Goal: Information Seeking & Learning: Learn about a topic

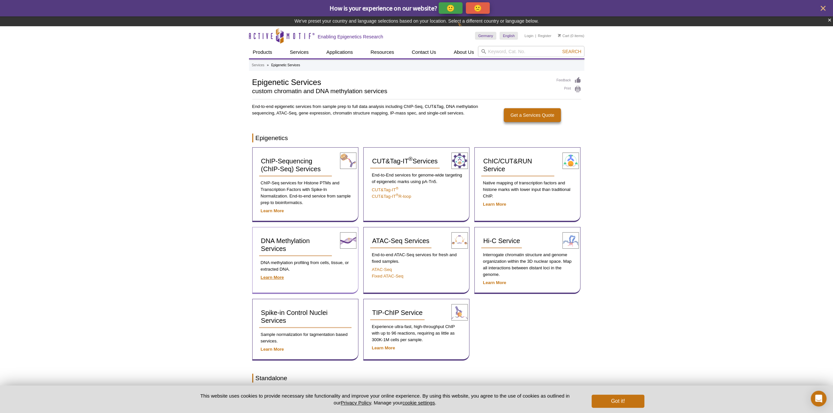
click at [271, 275] on p "Learn More" at bounding box center [305, 277] width 92 height 7
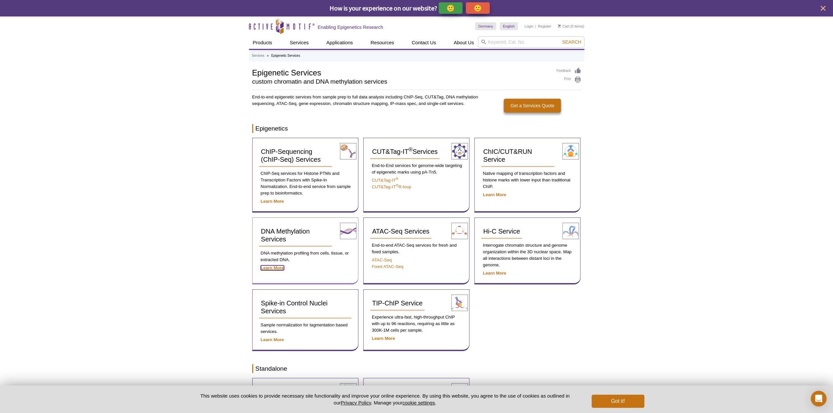
click at [272, 268] on strong "Learn More" at bounding box center [272, 267] width 23 height 5
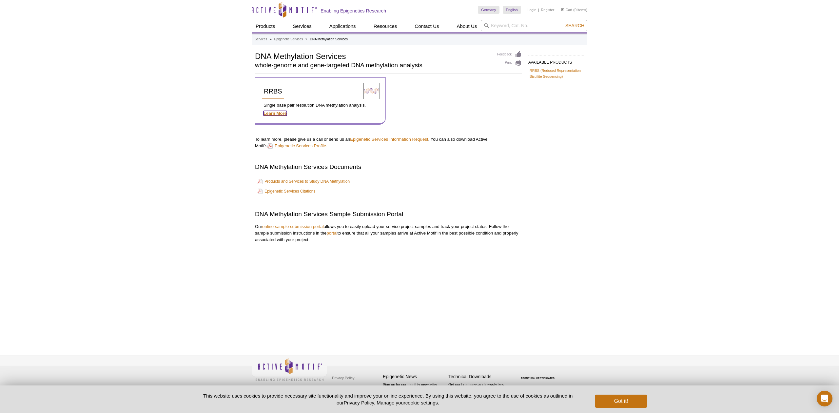
click at [277, 114] on strong "Learn More" at bounding box center [274, 113] width 23 height 5
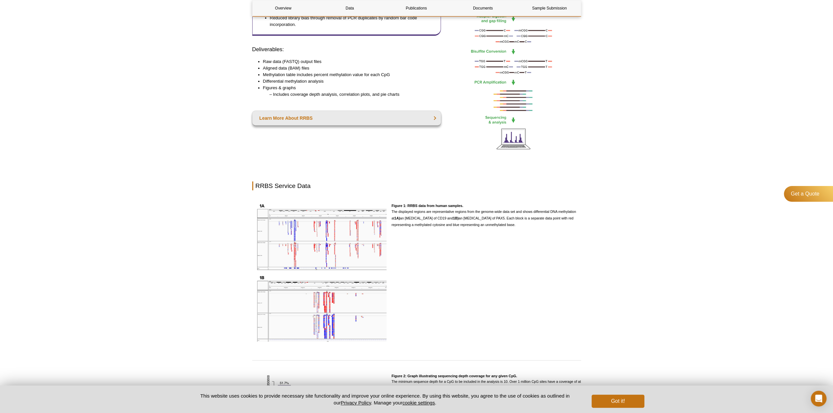
scroll to position [341, 0]
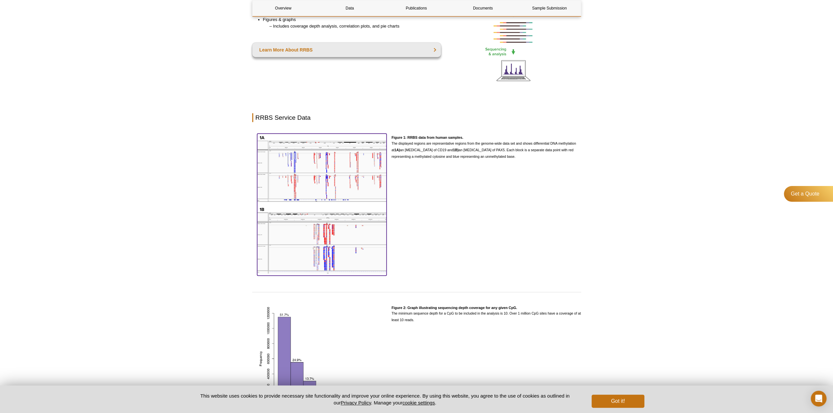
click at [308, 186] on img at bounding box center [322, 203] width 130 height 140
click at [137, 170] on div "Active Motif Logo Enabling Epigenetics Research 0 Search Skip to content Active…" at bounding box center [416, 409] width 833 height 1500
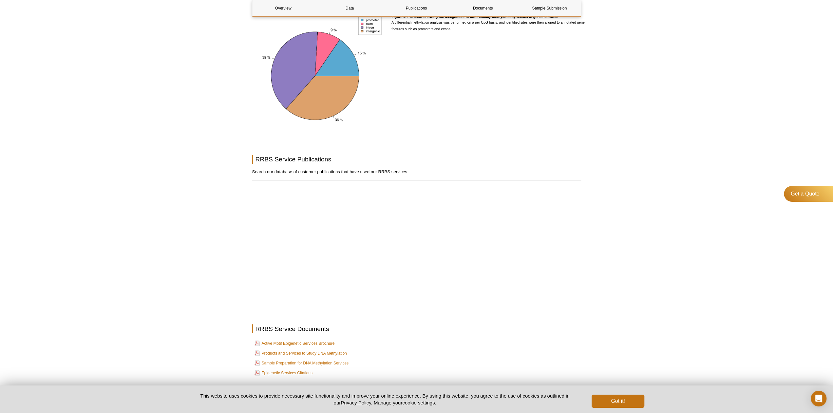
scroll to position [1022, 0]
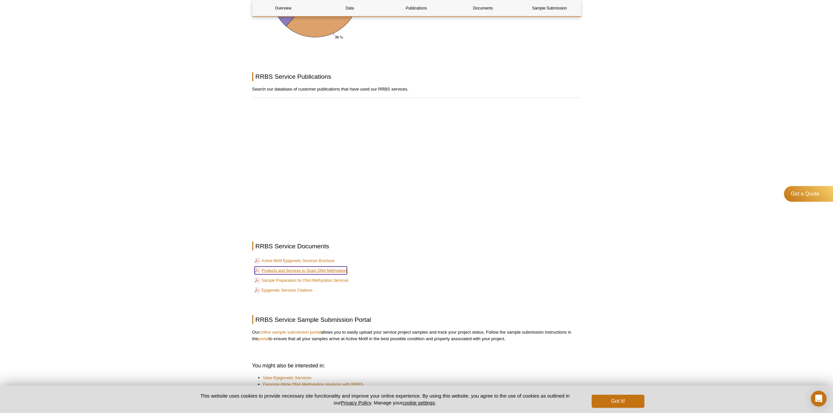
click at [305, 269] on link "Products and Services to Study DNA Methylation" at bounding box center [301, 270] width 92 height 8
click at [273, 261] on link "Active Motif Epigenetic Services Brochure" at bounding box center [295, 260] width 80 height 8
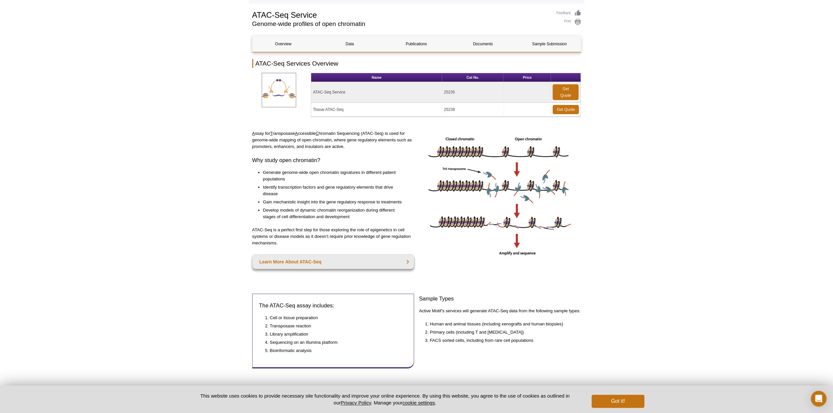
scroll to position [102, 0]
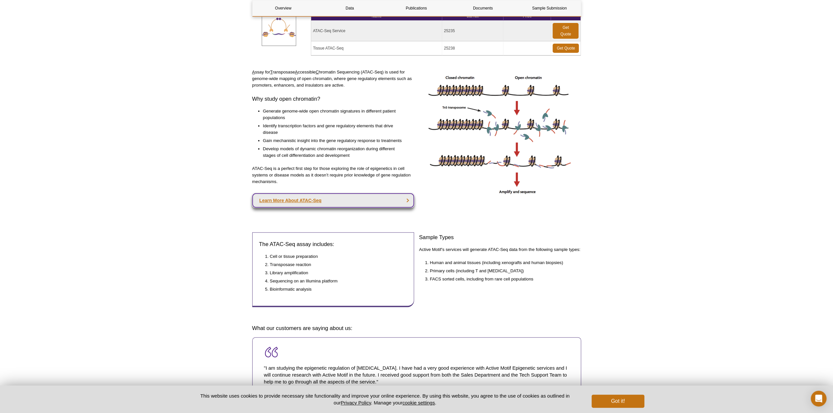
click at [407, 195] on link "Learn More About ATAC-Seq" at bounding box center [333, 200] width 162 height 14
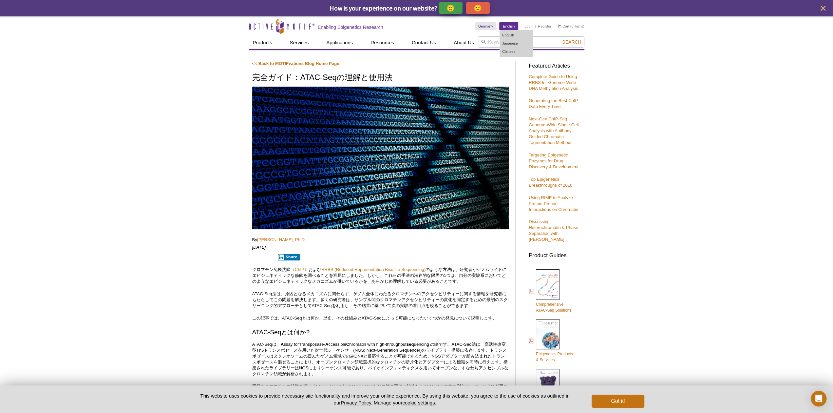
click at [511, 26] on link "English" at bounding box center [509, 26] width 18 height 8
click at [508, 34] on link "English" at bounding box center [516, 35] width 33 height 8
